Goal: Navigation & Orientation: Find specific page/section

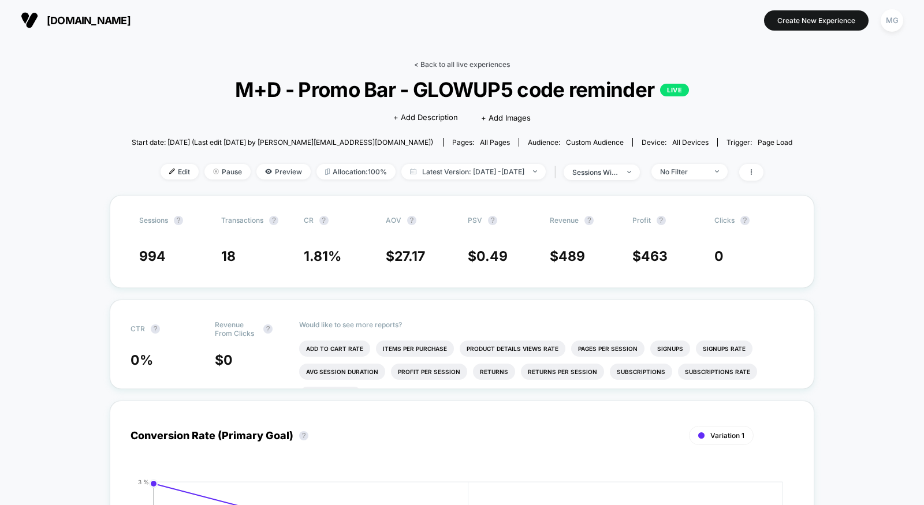
click at [443, 62] on link "< Back to all live experiences" at bounding box center [462, 64] width 96 height 9
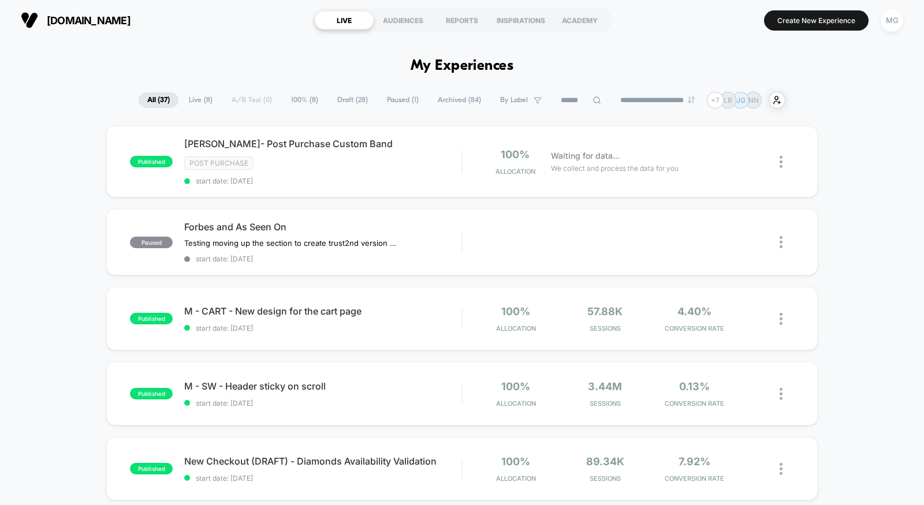
click at [335, 106] on span "Draft ( 28 )" at bounding box center [353, 100] width 48 height 16
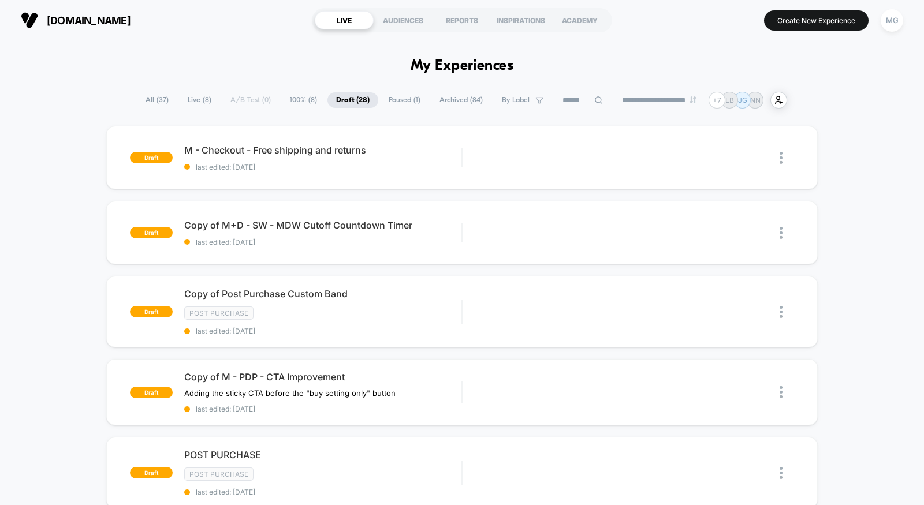
click at [388, 100] on span "Paused ( 1 )" at bounding box center [404, 100] width 49 height 16
